Goal: Information Seeking & Learning: Find specific page/section

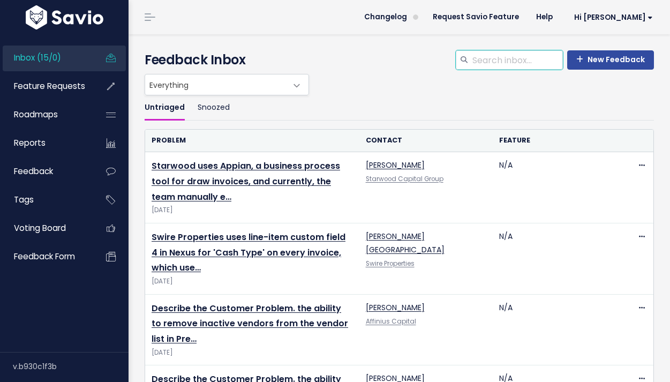
click at [497, 56] on input "search" at bounding box center [518, 59] width 92 height 19
type input "tenant"
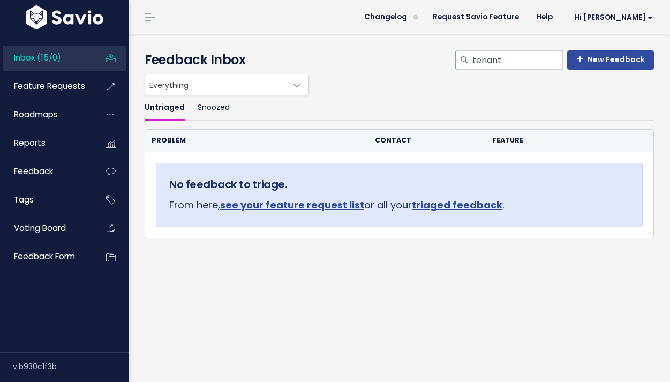
click at [556, 56] on input "tenant" at bounding box center [518, 59] width 92 height 19
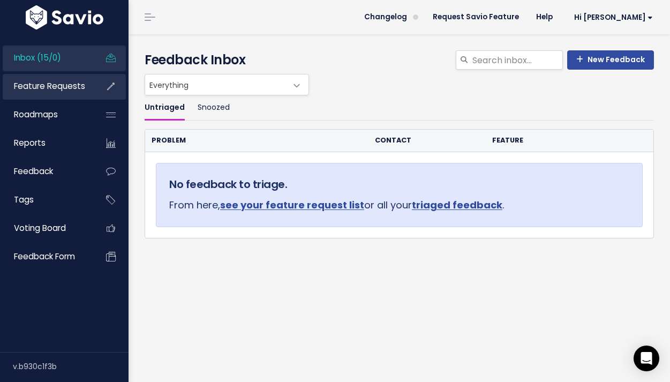
click at [69, 95] on link "Feature Requests" at bounding box center [46, 86] width 86 height 25
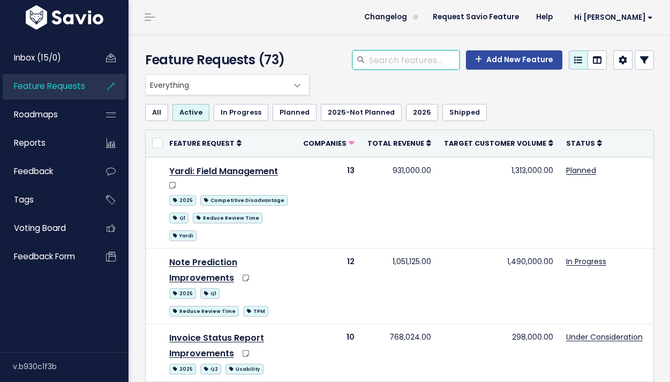
click at [392, 62] on input "search" at bounding box center [414, 59] width 92 height 19
type input "tenant"
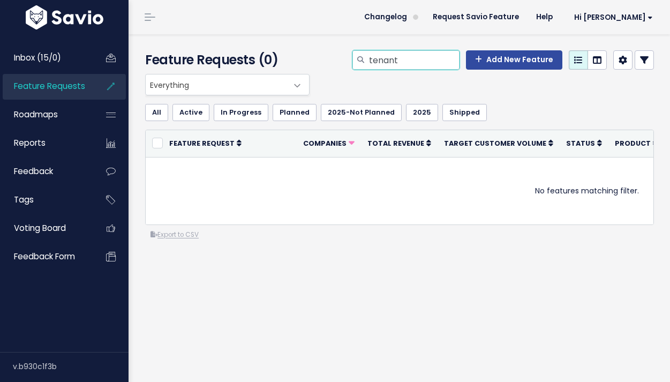
click at [431, 55] on input "tenant" at bounding box center [414, 59] width 92 height 19
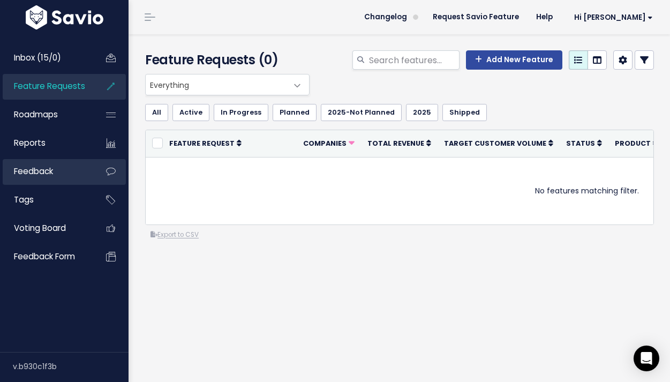
click at [43, 171] on span "Feedback" at bounding box center [33, 171] width 39 height 11
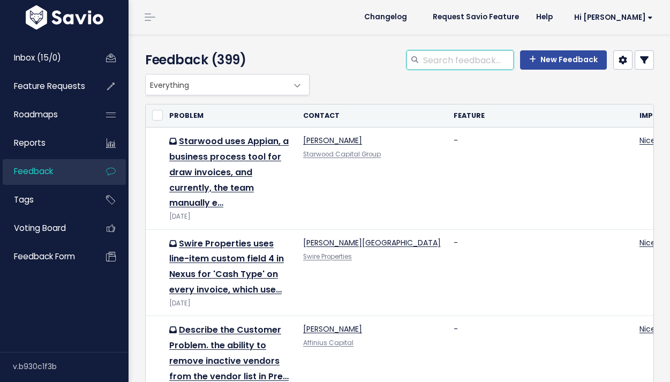
click at [439, 61] on input "search" at bounding box center [468, 59] width 92 height 19
type input "tenant"
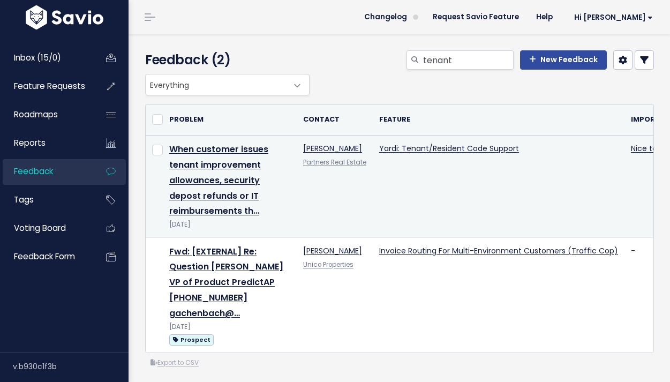
click at [494, 156] on td "Yardi: Tenant/Resident Code Support" at bounding box center [499, 187] width 252 height 102
click at [494, 150] on link "Yardi: Tenant/Resident Code Support" at bounding box center [449, 148] width 140 height 11
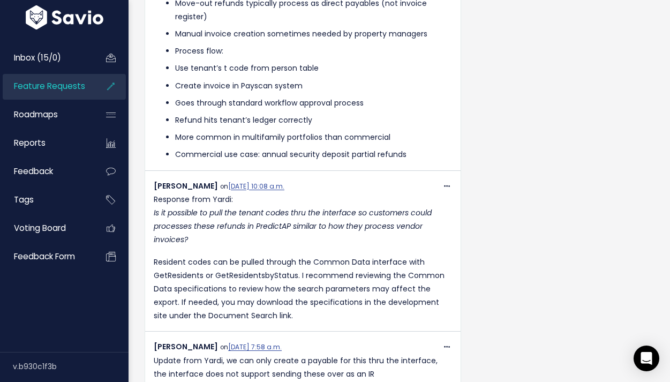
scroll to position [706, 0]
